Goal: Information Seeking & Learning: Learn about a topic

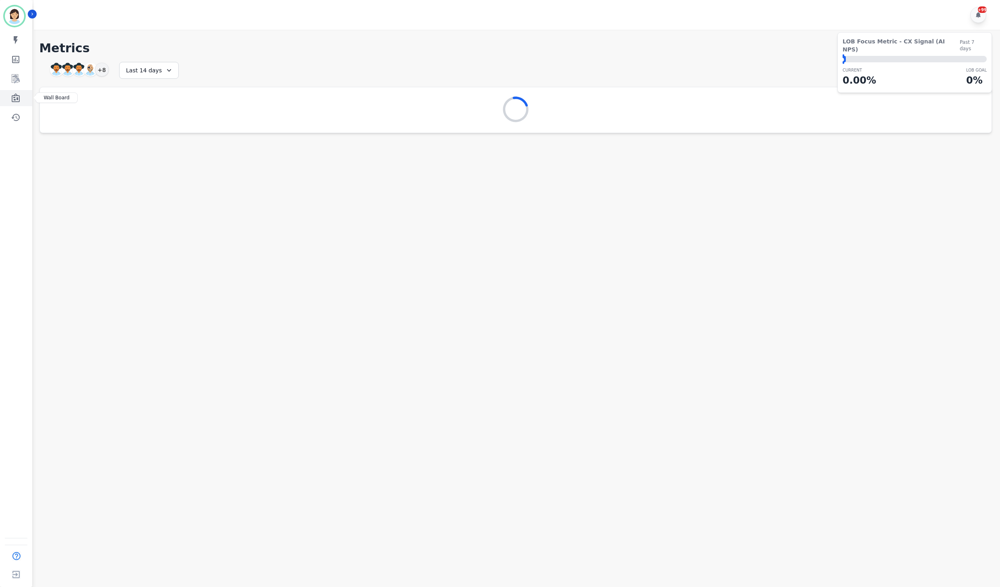
click at [23, 104] on link "Sidebar" at bounding box center [16, 98] width 31 height 16
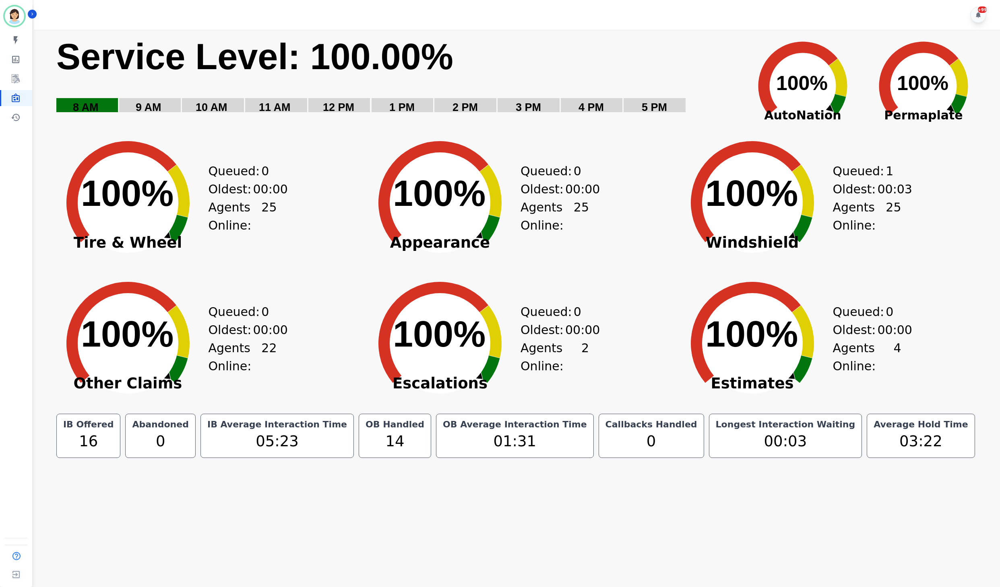
click at [595, 10] on div "+99" at bounding box center [518, 15] width 969 height 30
click at [7, 84] on link "Sidebar" at bounding box center [16, 79] width 31 height 16
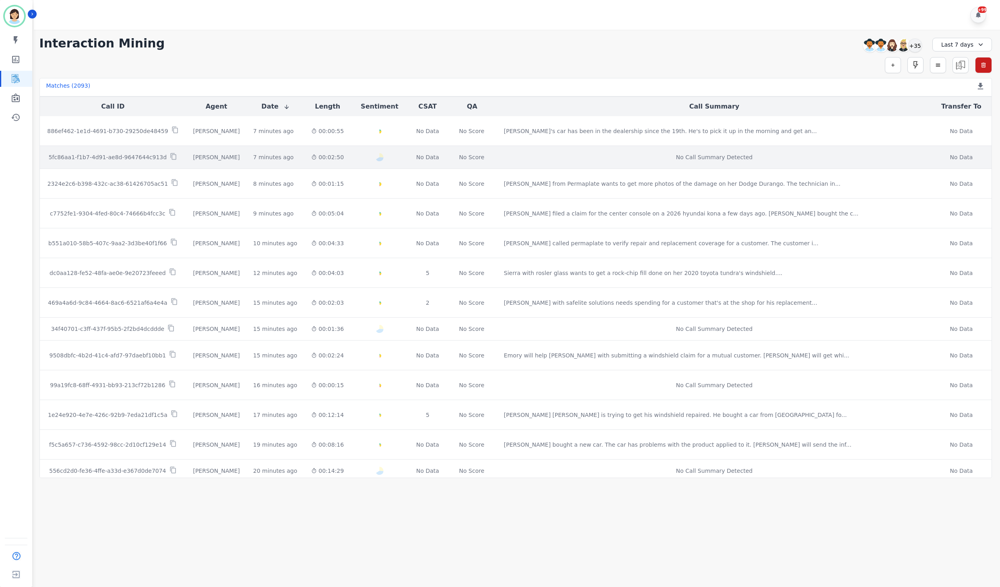
click at [120, 160] on p "5fc86aa1-f1b7-4d91-ae8d-9647644c913d" at bounding box center [108, 157] width 118 height 8
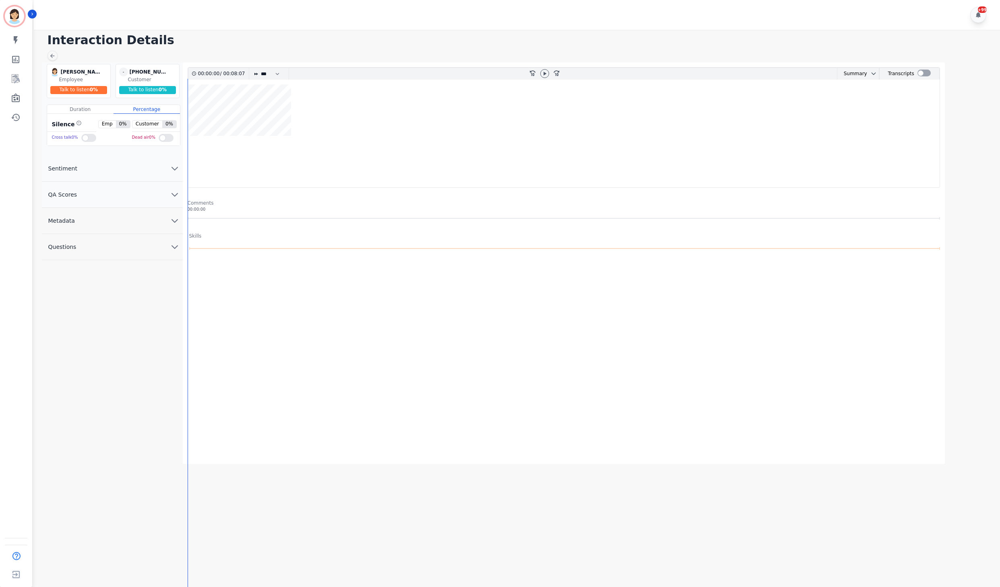
drag, startPoint x: 205, startPoint y: 295, endPoint x: 384, endPoint y: 212, distance: 197.0
click at [208, 293] on div at bounding box center [566, 346] width 756 height 161
click at [921, 69] on div at bounding box center [923, 74] width 13 height 12
click at [920, 78] on div at bounding box center [923, 74] width 13 height 12
click at [922, 70] on div at bounding box center [923, 74] width 13 height 12
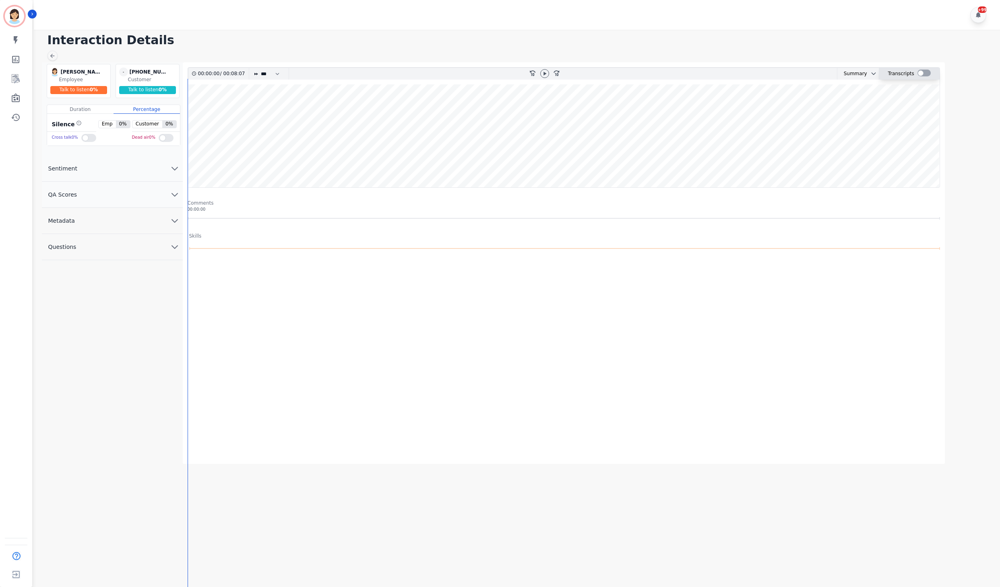
click at [922, 72] on div at bounding box center [923, 73] width 13 height 7
drag, startPoint x: 244, startPoint y: 155, endPoint x: 266, endPoint y: 150, distance: 23.2
click at [244, 151] on wave at bounding box center [563, 136] width 751 height 103
click at [541, 72] on div at bounding box center [544, 73] width 9 height 9
click at [267, 168] on wave at bounding box center [563, 136] width 751 height 103
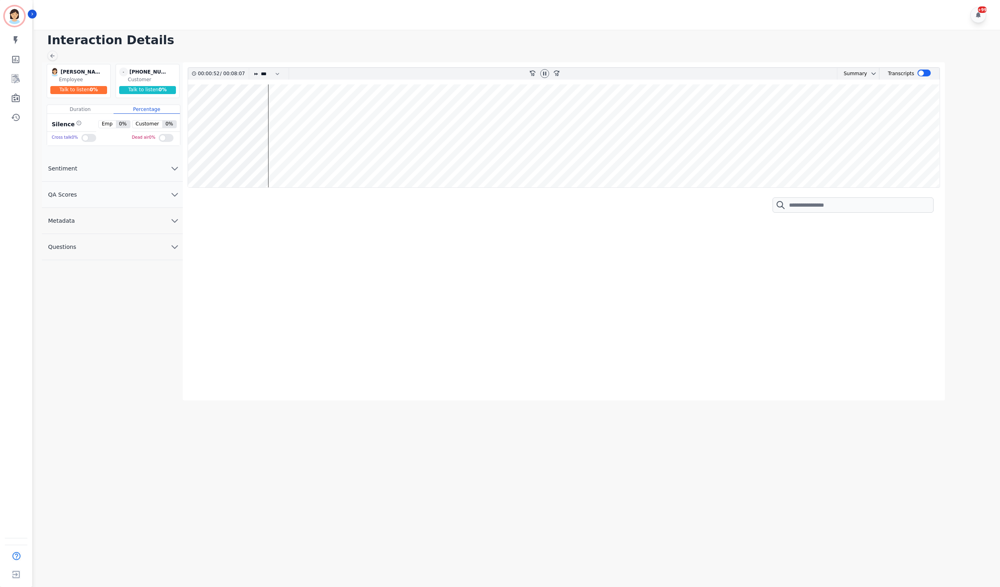
click at [308, 165] on wave at bounding box center [563, 136] width 751 height 103
click at [322, 163] on wave at bounding box center [563, 136] width 751 height 103
click at [353, 161] on wave at bounding box center [563, 136] width 751 height 103
click at [367, 162] on wave at bounding box center [563, 136] width 751 height 103
click at [387, 160] on wave at bounding box center [563, 136] width 751 height 103
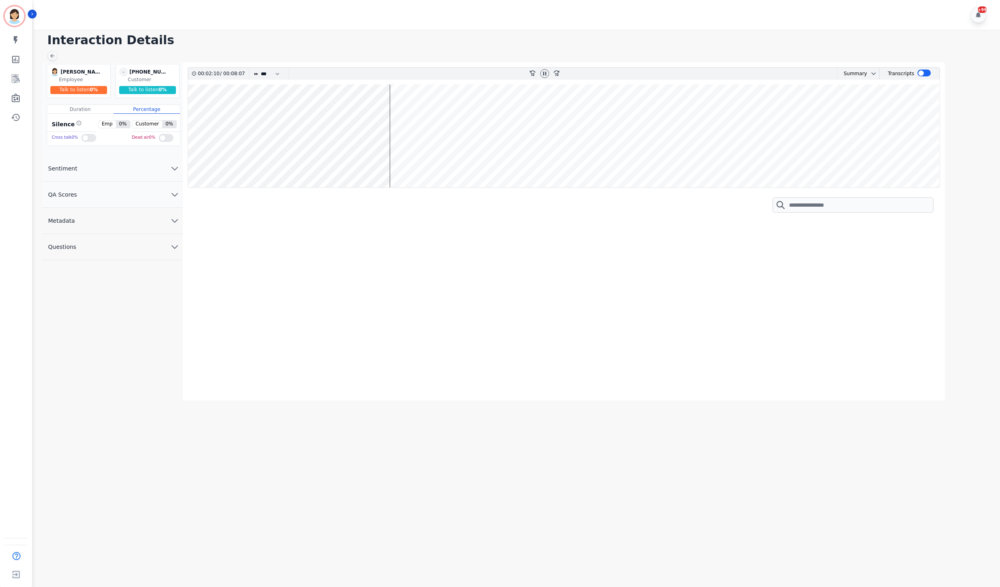
click at [398, 162] on wave at bounding box center [563, 136] width 751 height 103
click at [406, 165] on wave at bounding box center [563, 136] width 751 height 103
click at [426, 113] on wave at bounding box center [563, 136] width 751 height 103
click at [447, 160] on wave at bounding box center [563, 136] width 751 height 103
click at [440, 161] on wave at bounding box center [563, 136] width 751 height 103
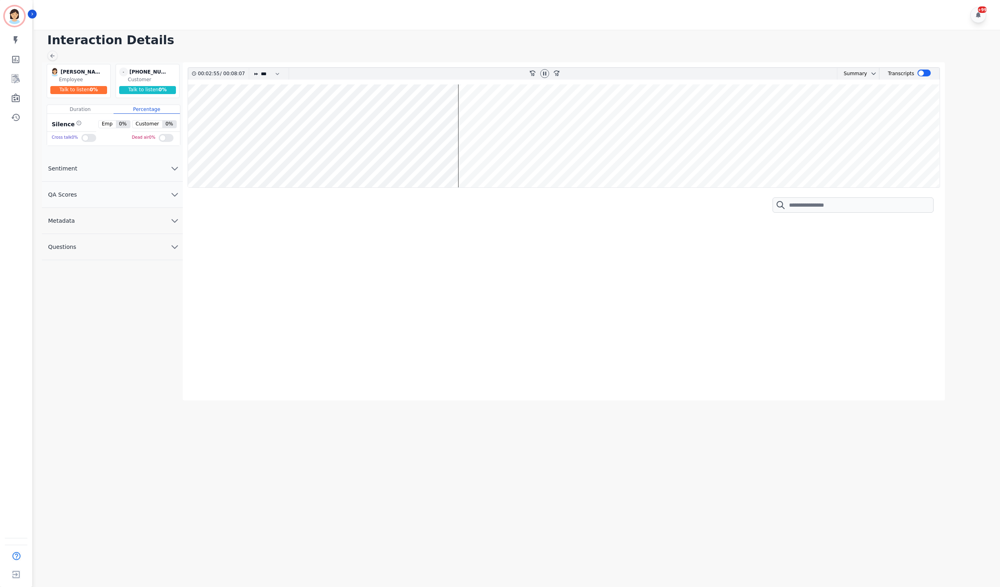
click at [480, 161] on wave at bounding box center [563, 136] width 751 height 103
click at [456, 109] on wave at bounding box center [563, 136] width 751 height 103
click at [489, 113] on wave at bounding box center [563, 136] width 751 height 103
click at [494, 114] on wave at bounding box center [563, 136] width 751 height 103
click at [456, 110] on wave at bounding box center [563, 136] width 751 height 103
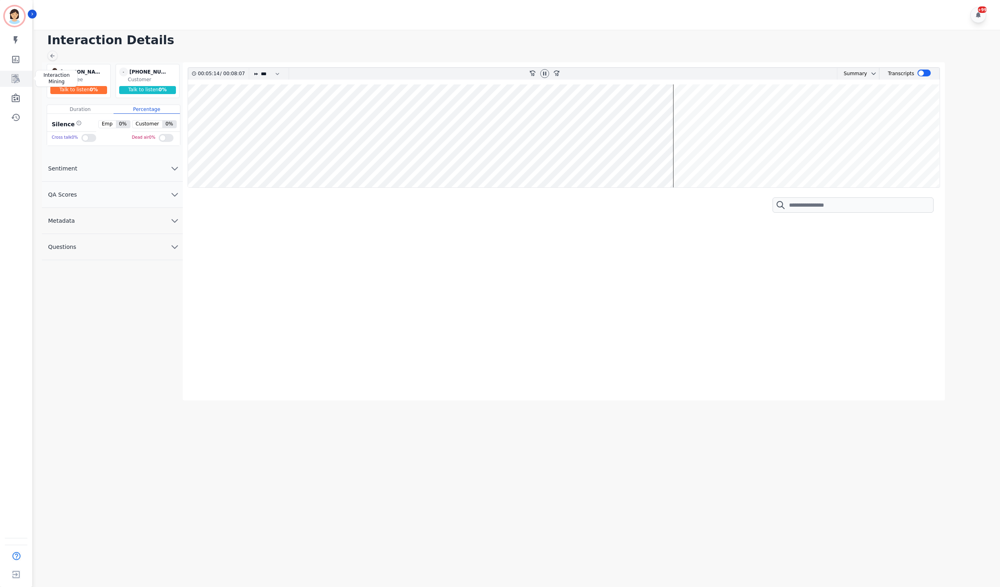
click at [14, 79] on icon "Sidebar" at bounding box center [16, 79] width 10 height 10
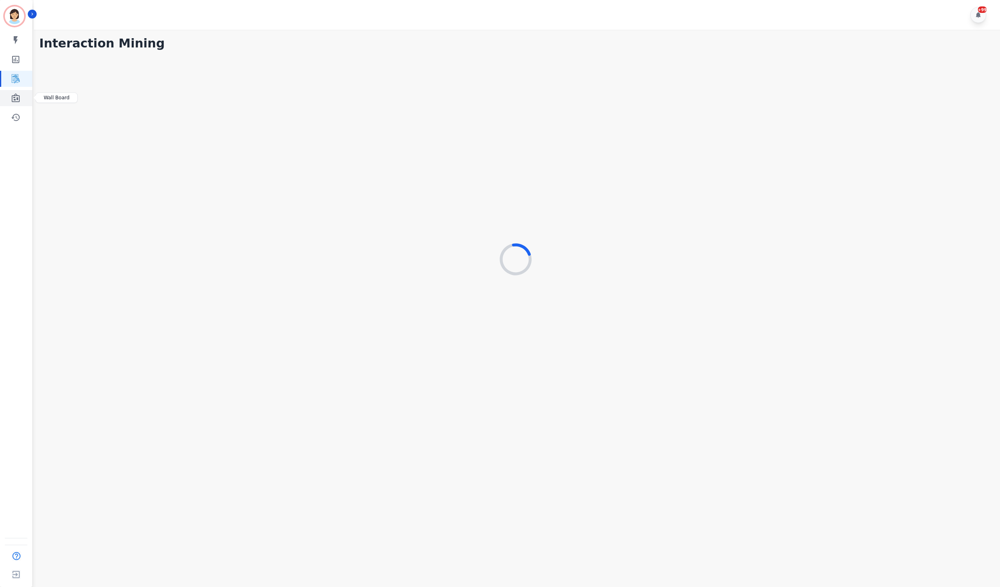
click at [12, 101] on icon "Sidebar" at bounding box center [16, 97] width 8 height 9
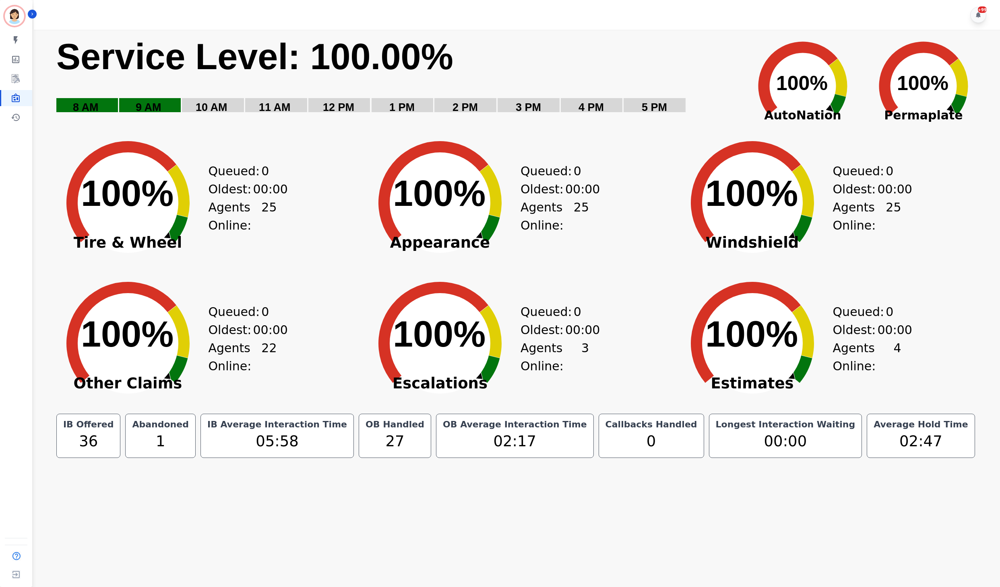
click at [252, 299] on div "Queued: 0 Oldest: 00:00 Agents Online: 22" at bounding box center [242, 337] width 68 height 141
click at [528, 322] on div "Oldest: 00:00" at bounding box center [550, 330] width 60 height 18
